Goal: Check status: Check status

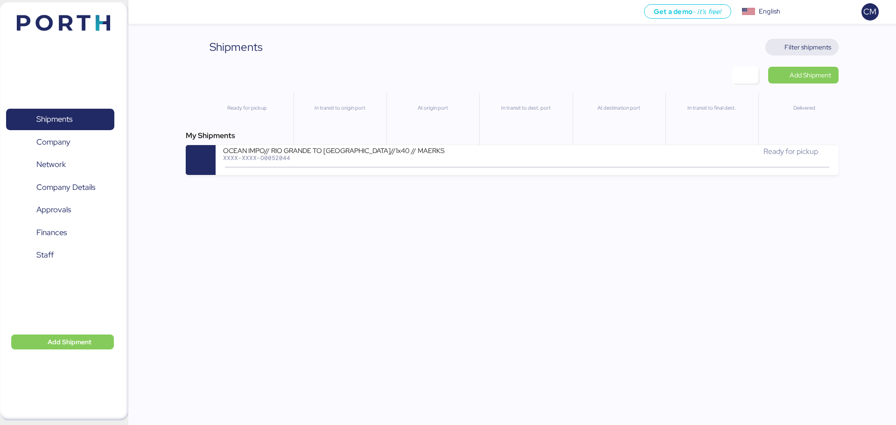
click at [813, 52] on span "Filter shipments" at bounding box center [808, 47] width 47 height 11
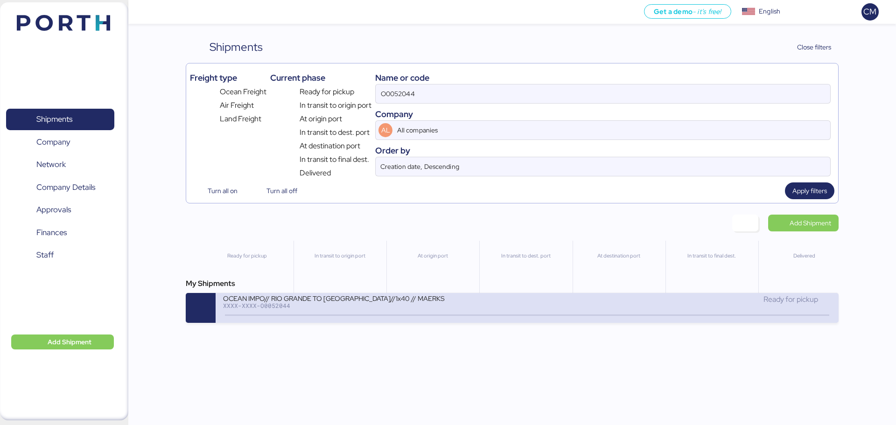
click at [199, 305] on div at bounding box center [201, 308] width 30 height 30
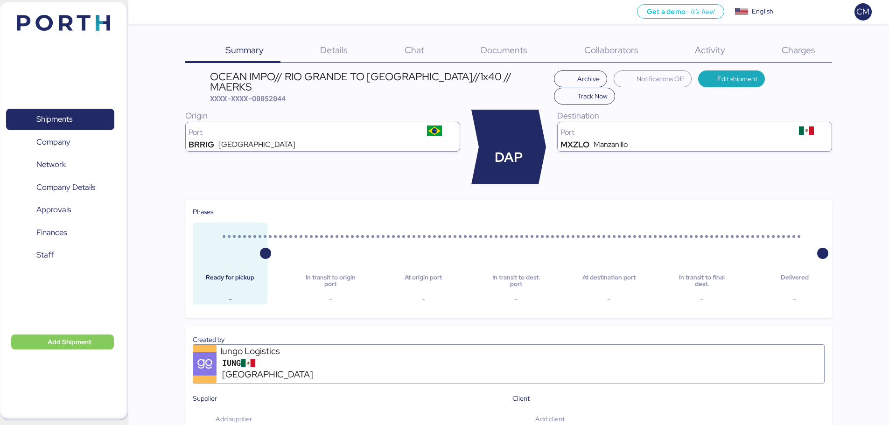
click at [526, 119] on div "DAP" at bounding box center [508, 147] width 75 height 75
drag, startPoint x: 877, startPoint y: 0, endPoint x: 717, endPoint y: 167, distance: 230.1
click at [717, 167] on div "Destination Port MXZLO Manzanillo" at bounding box center [694, 147] width 275 height 75
